Goal: Navigation & Orientation: Understand site structure

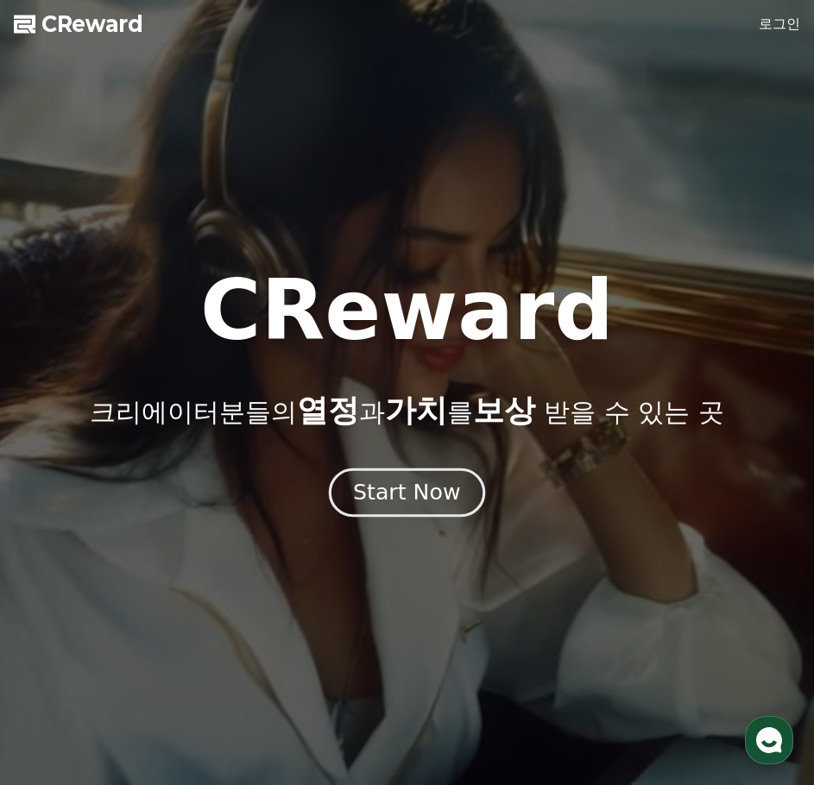
click at [400, 490] on div "Start Now" at bounding box center [406, 492] width 107 height 29
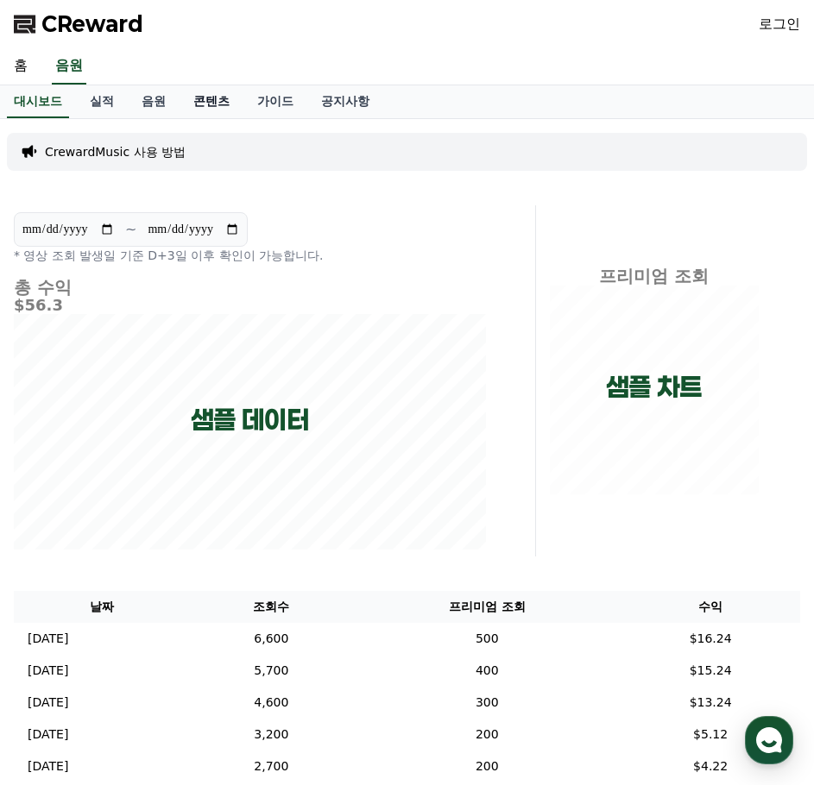
click at [198, 103] on link "콘텐츠" at bounding box center [211, 101] width 64 height 33
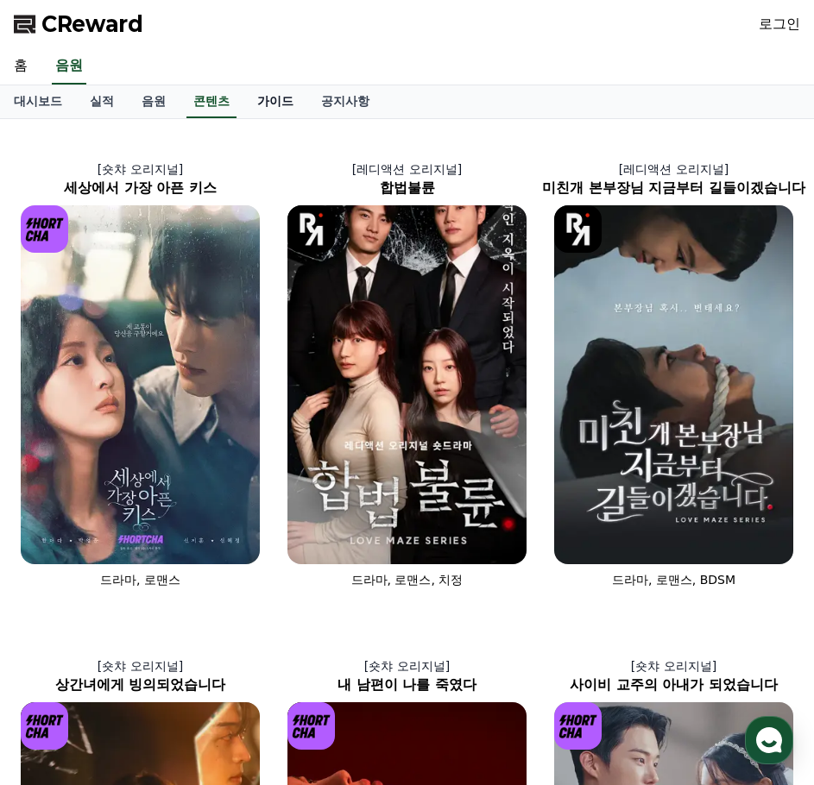
click at [280, 102] on link "가이드" at bounding box center [275, 101] width 64 height 33
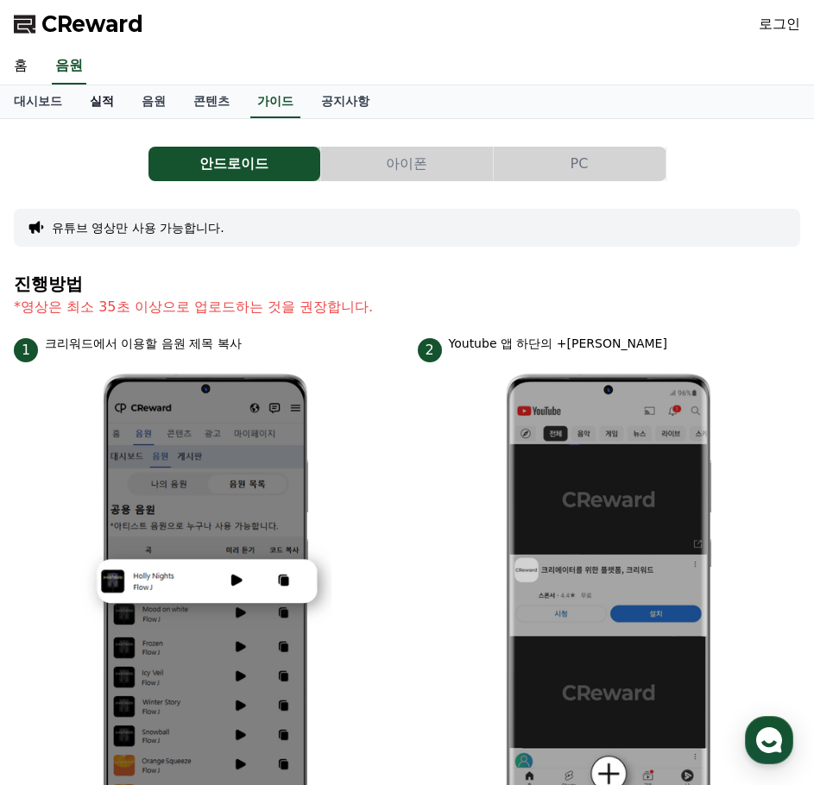
click at [98, 103] on link "실적" at bounding box center [102, 101] width 52 height 33
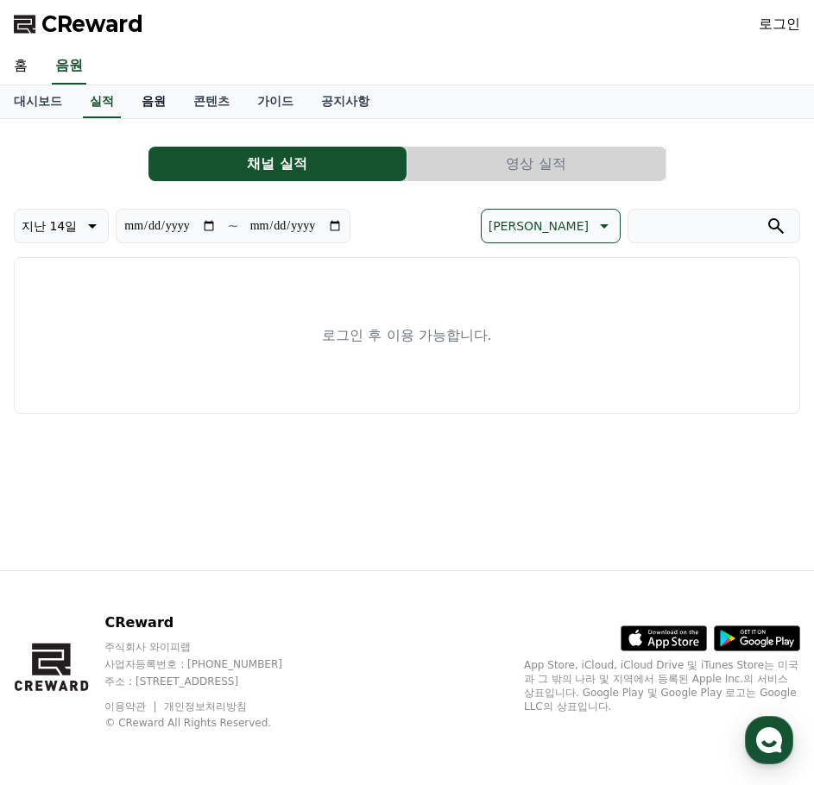
click at [159, 102] on link "음원" at bounding box center [154, 101] width 52 height 33
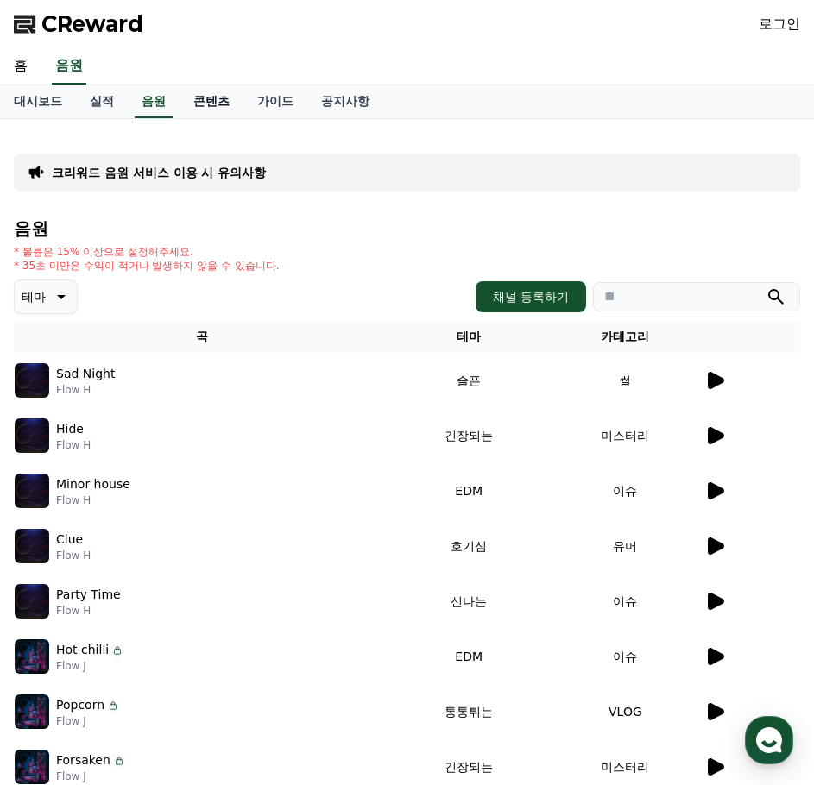
click at [230, 100] on link "콘텐츠" at bounding box center [211, 101] width 64 height 33
